Goal: Check status: Check status

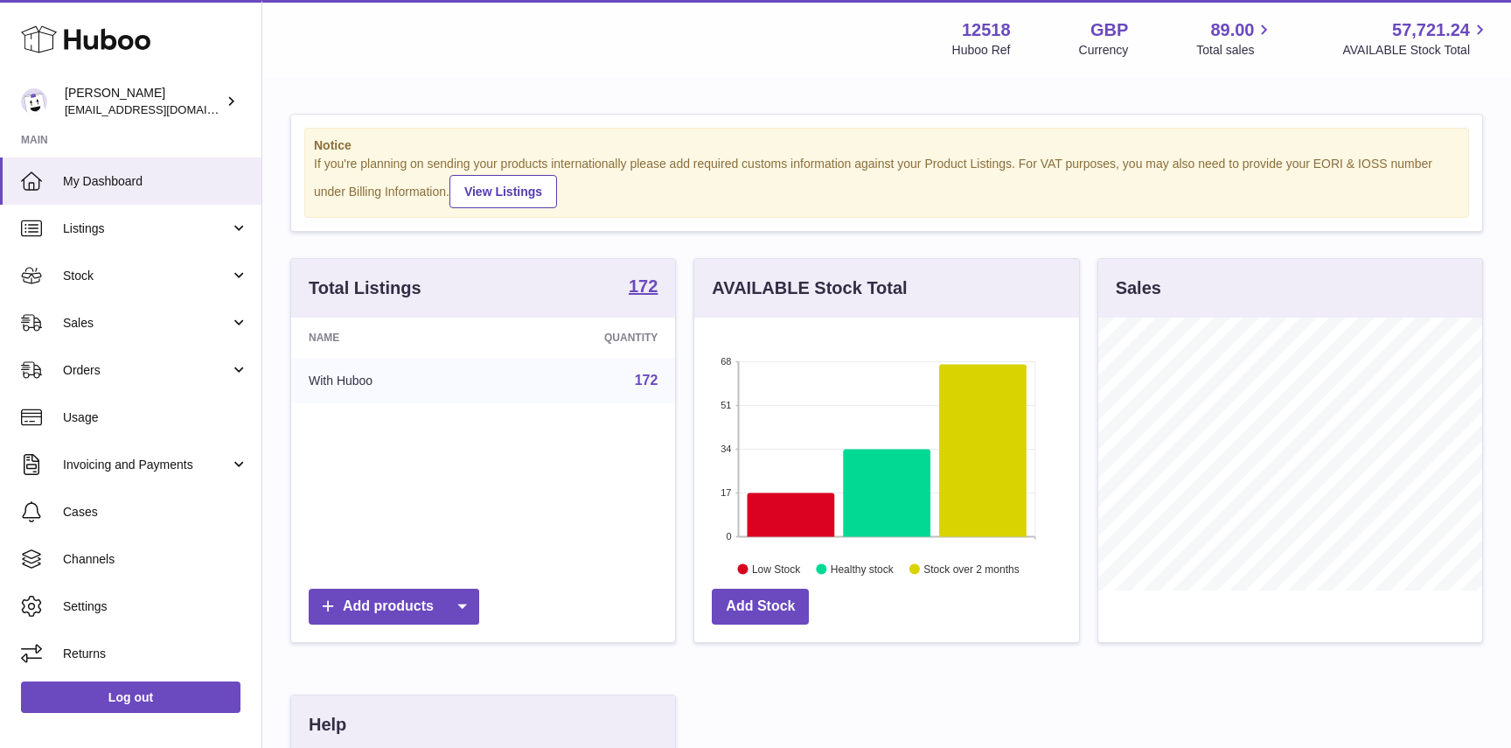
scroll to position [273, 384]
click at [103, 266] on link "Stock" at bounding box center [131, 275] width 262 height 47
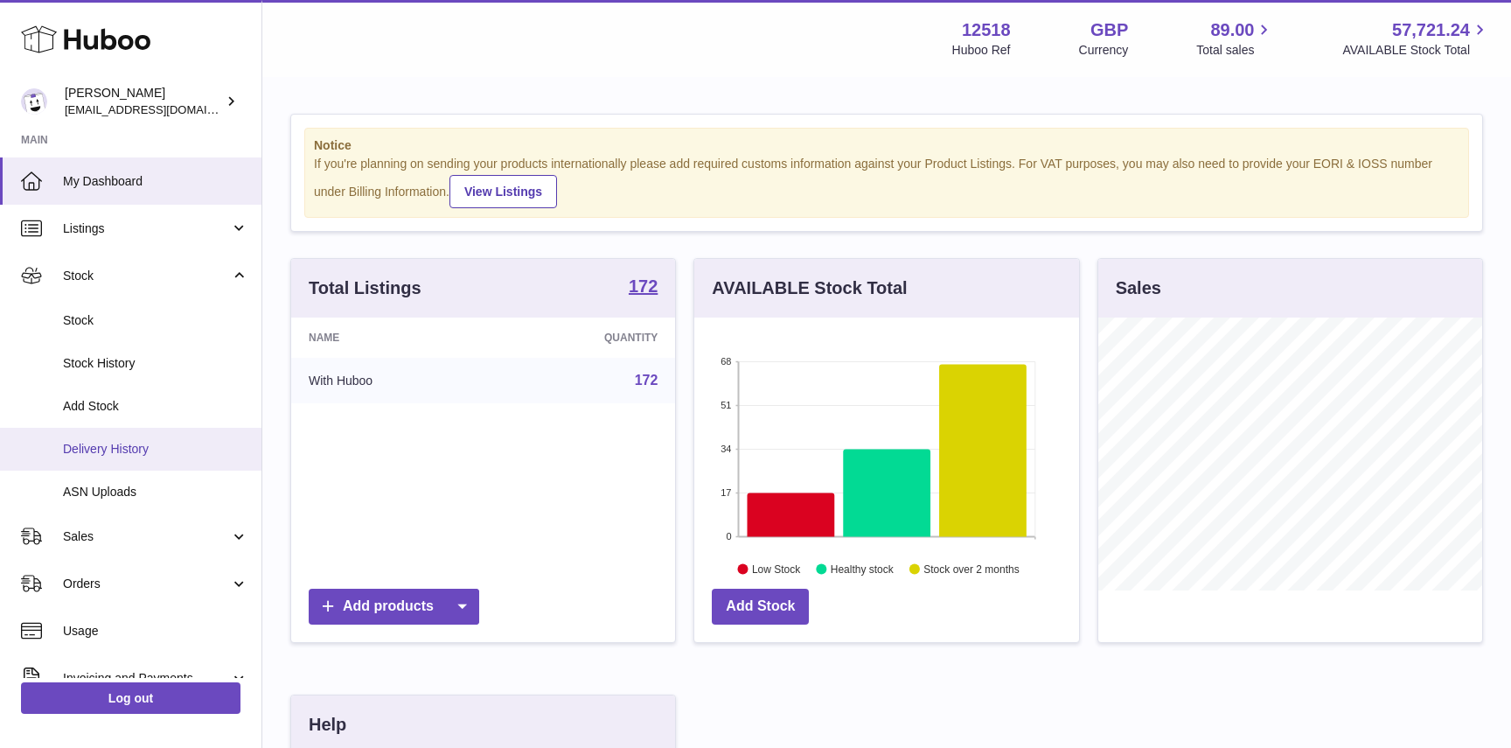
click at [99, 452] on span "Delivery History" at bounding box center [155, 449] width 185 height 17
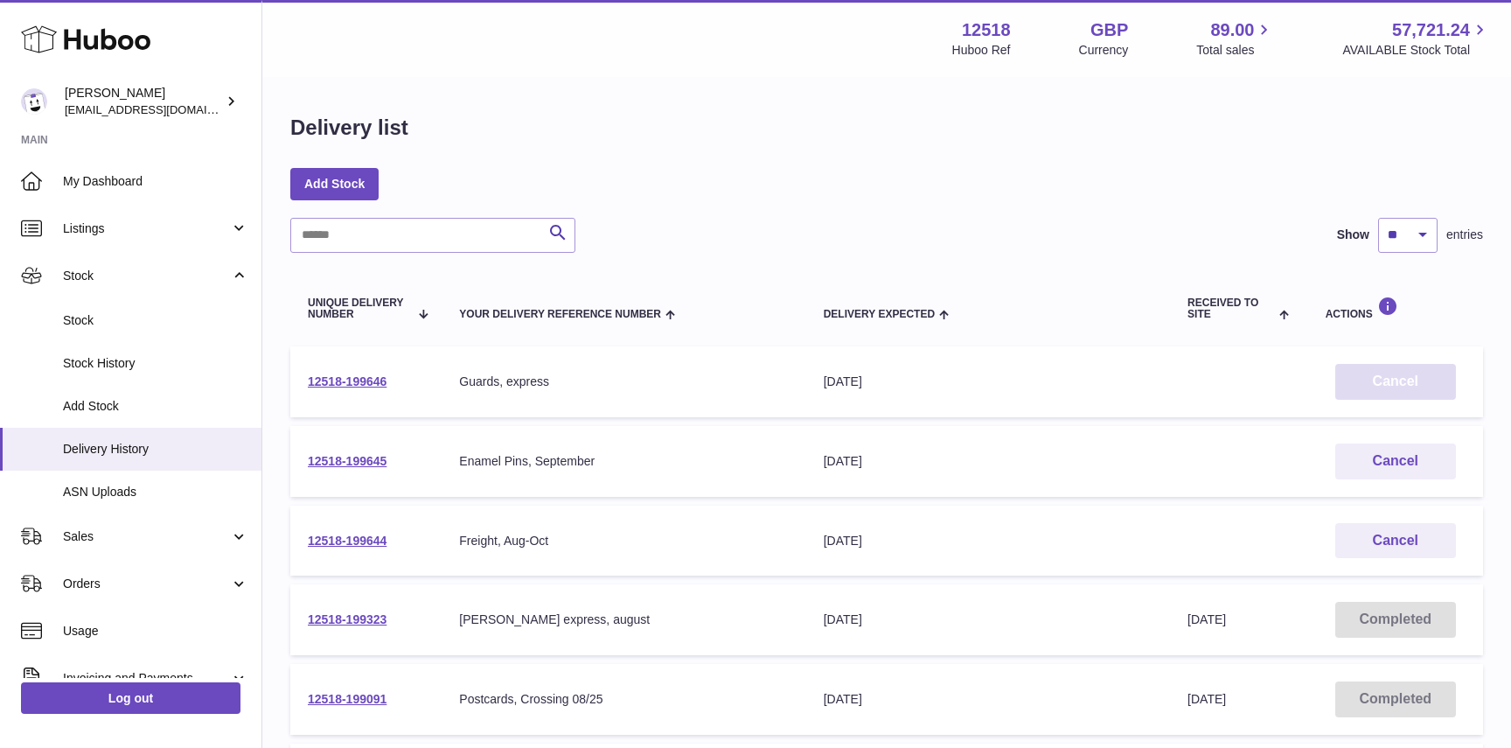
click at [1449, 375] on button "Cancel" at bounding box center [1396, 382] width 121 height 36
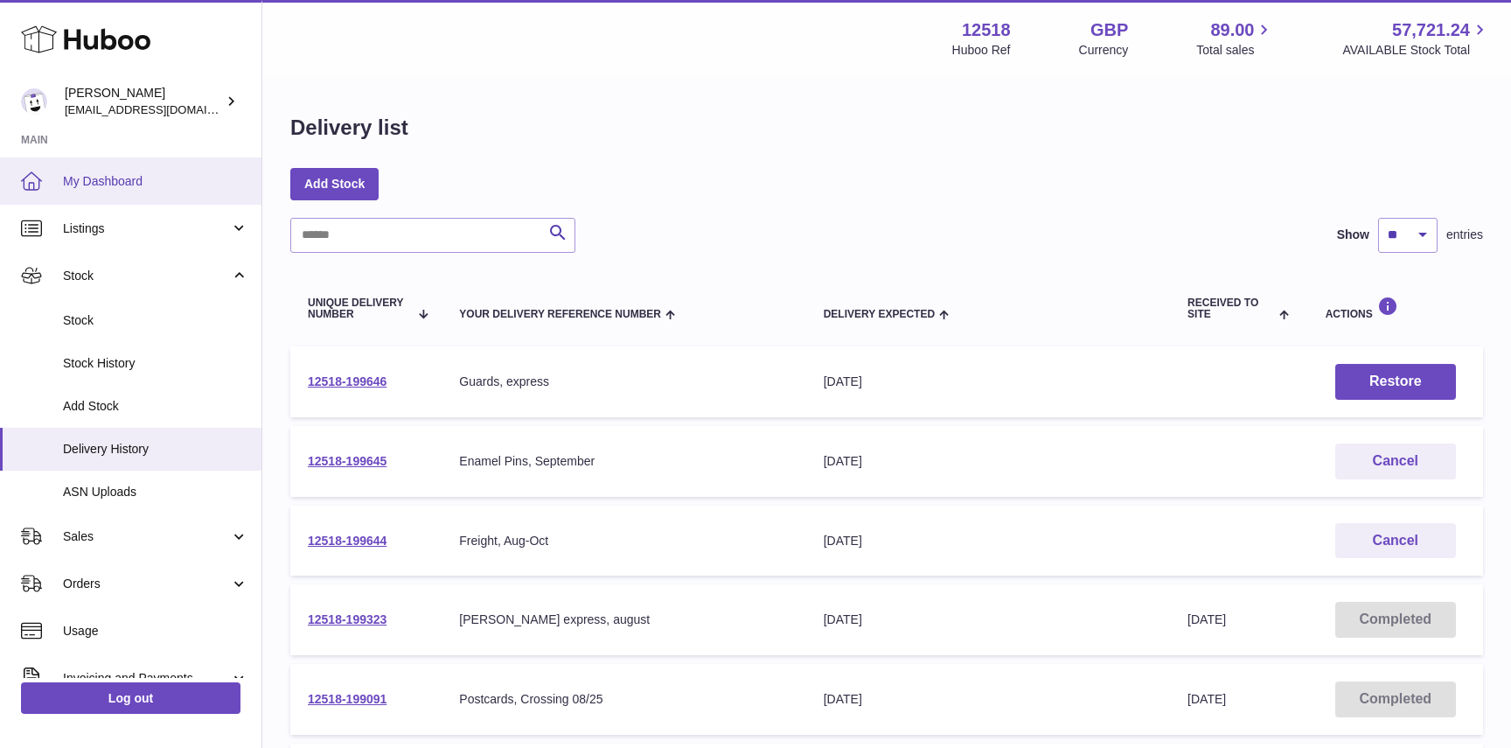
click at [96, 177] on span "My Dashboard" at bounding box center [155, 181] width 185 height 17
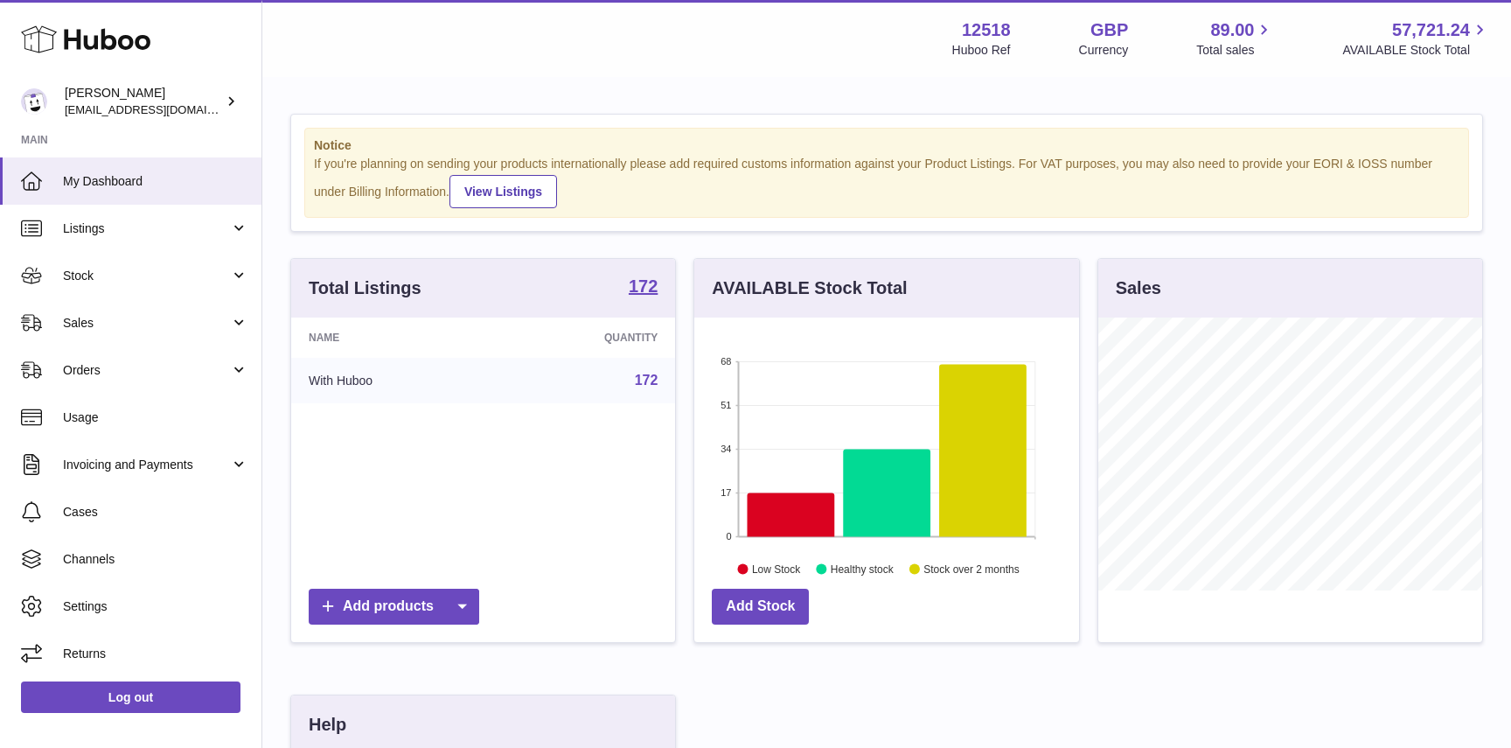
scroll to position [273, 384]
click at [100, 186] on span "My Dashboard" at bounding box center [155, 181] width 185 height 17
